Goal: Navigation & Orientation: Find specific page/section

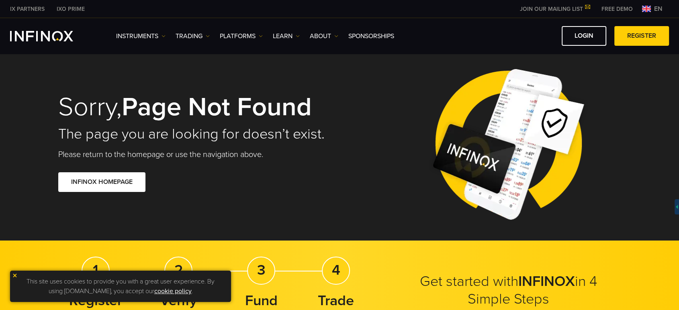
click at [651, 8] on span "en" at bounding box center [658, 9] width 15 height 10
click at [653, 8] on span "en" at bounding box center [658, 9] width 15 height 10
click at [655, 9] on span "en" at bounding box center [658, 9] width 15 height 10
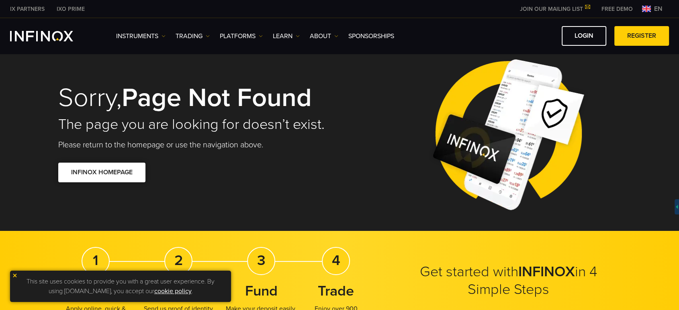
scroll to position [48, 0]
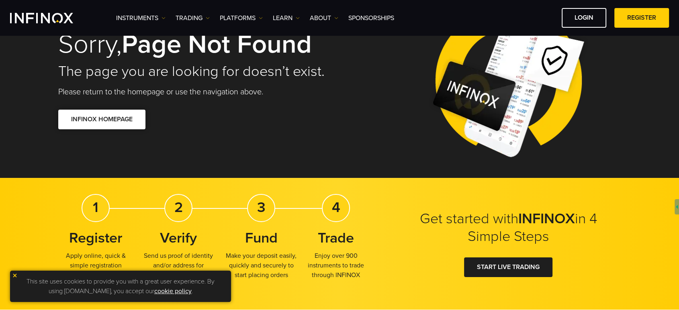
click at [111, 125] on link "INFINOX HOMEPAGE" at bounding box center [101, 120] width 87 height 20
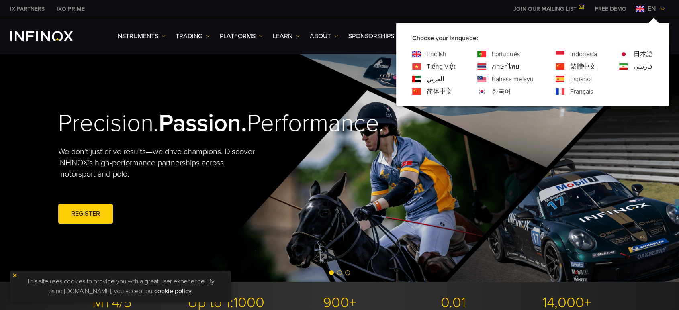
click at [653, 14] on div "IX PARTNERS IXO PRIME JOIN OUR MAILING LIST Never Miss a Trading Opportunity wi…" at bounding box center [339, 9] width 659 height 18
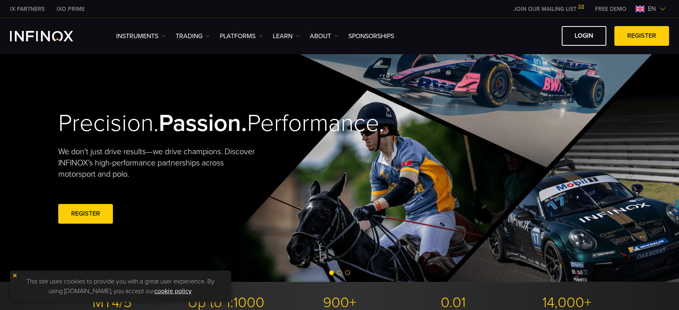
click at [650, 9] on span "en" at bounding box center [651, 9] width 15 height 10
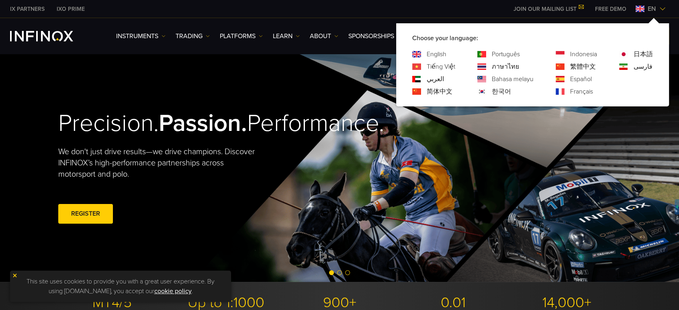
click at [492, 90] on link "한국어" at bounding box center [501, 92] width 19 height 10
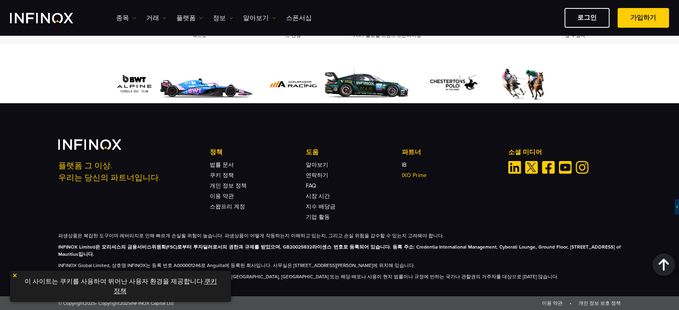
click at [411, 173] on link "IXO Prime" at bounding box center [414, 175] width 25 height 7
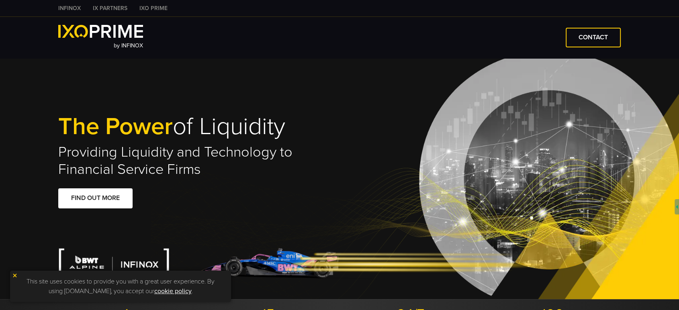
type input "***"
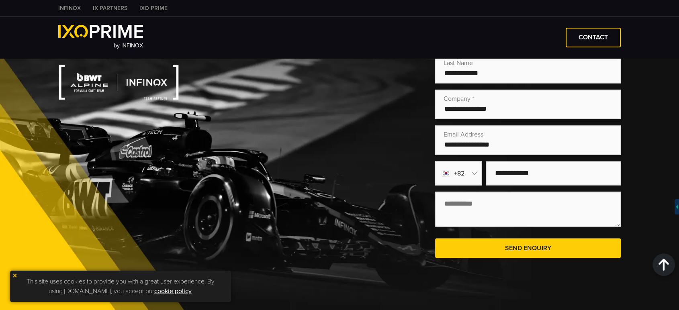
scroll to position [1934, 0]
